Goal: Transaction & Acquisition: Subscribe to service/newsletter

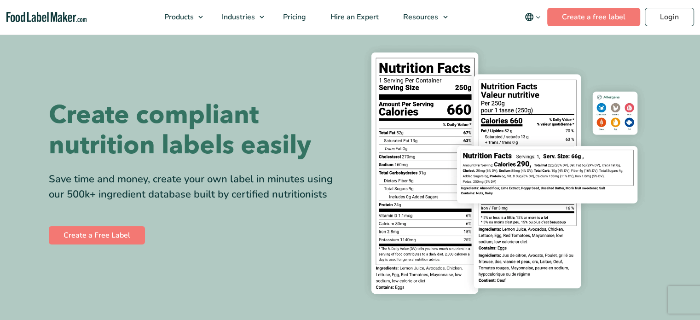
click at [118, 274] on div "Create compliant nutrition labels easily Save time and money, create your own l…" at bounding box center [350, 173] width 603 height 270
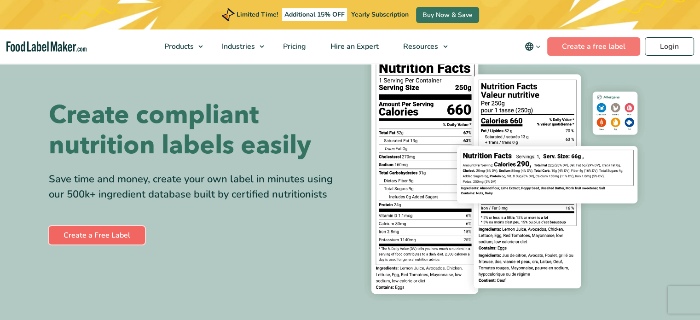
click at [126, 236] on link "Create a Free Label" at bounding box center [97, 235] width 96 height 18
click at [538, 41] on button "main navigation" at bounding box center [532, 46] width 29 height 18
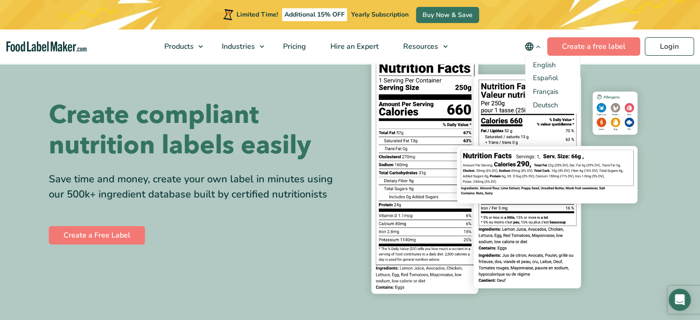
click at [480, 115] on img at bounding box center [504, 173] width 294 height 270
